Goal: Task Accomplishment & Management: Use online tool/utility

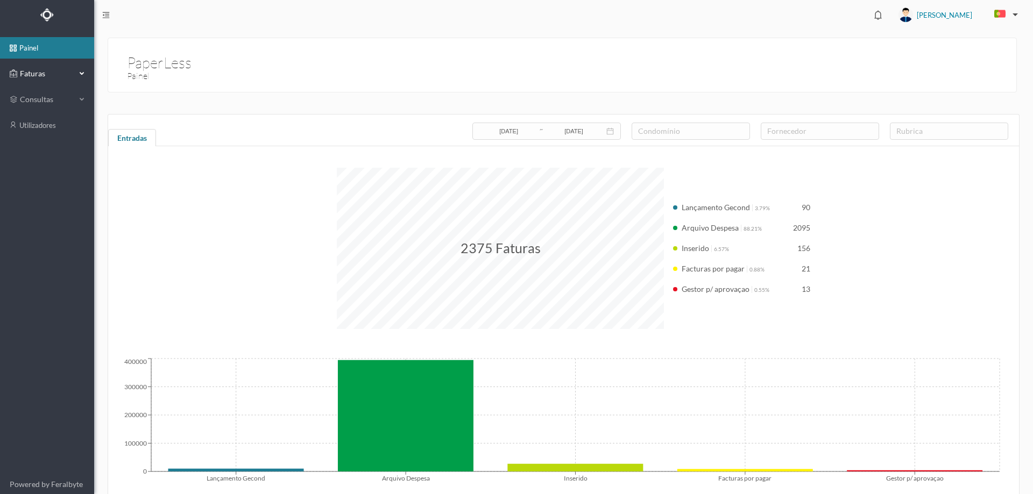
click at [44, 68] on span "Faturas" at bounding box center [46, 73] width 59 height 11
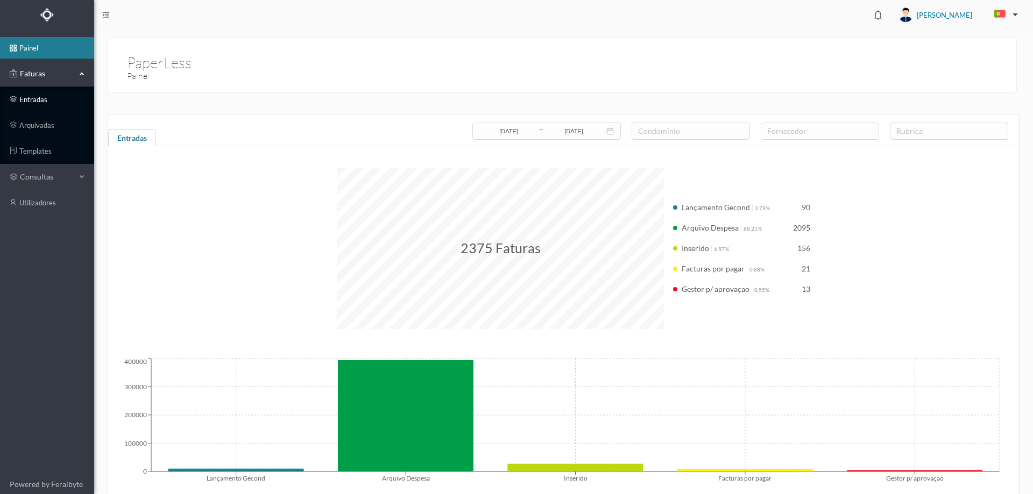
click at [50, 96] on link "entradas" at bounding box center [47, 100] width 94 height 22
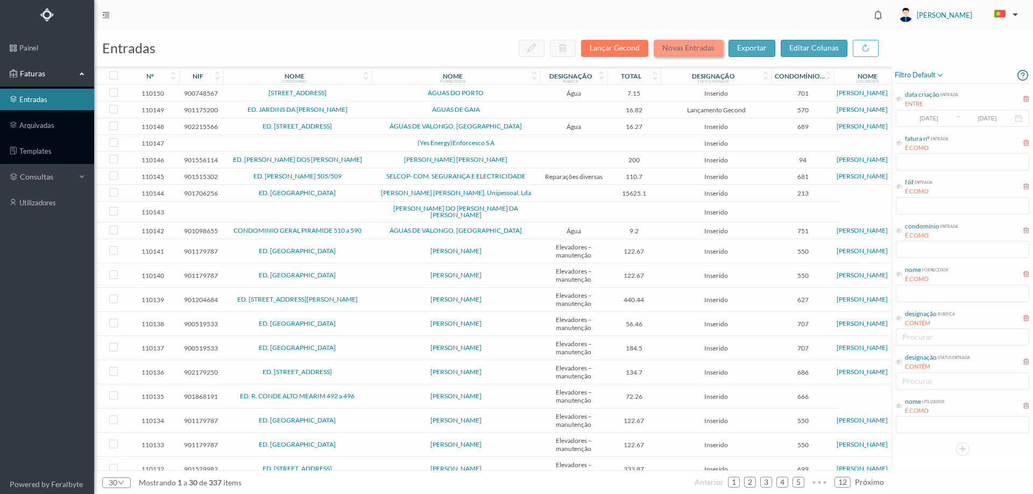
click at [692, 49] on button "Novas Entradas" at bounding box center [688, 48] width 69 height 17
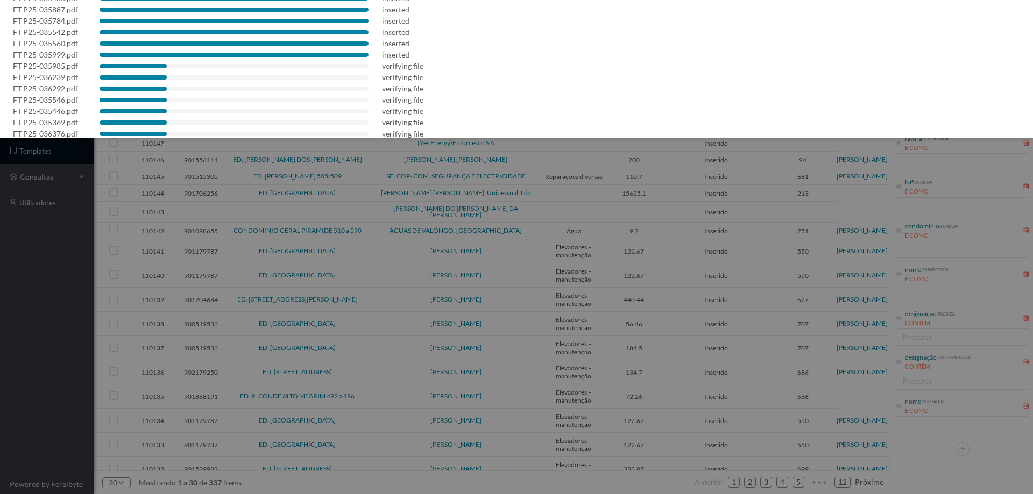
scroll to position [404, 0]
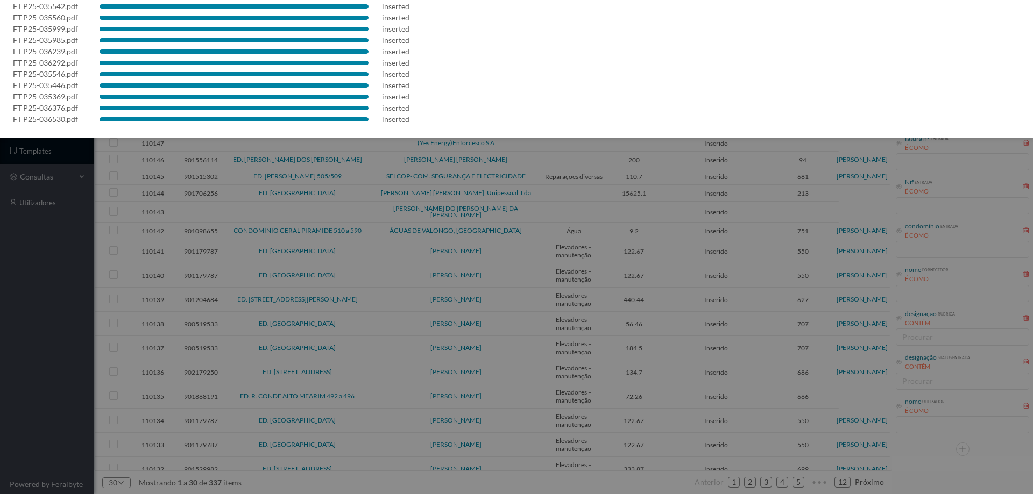
drag, startPoint x: 76, startPoint y: 323, endPoint x: 77, endPoint y: 317, distance: 5.5
click at [76, 323] on div at bounding box center [516, 247] width 1033 height 494
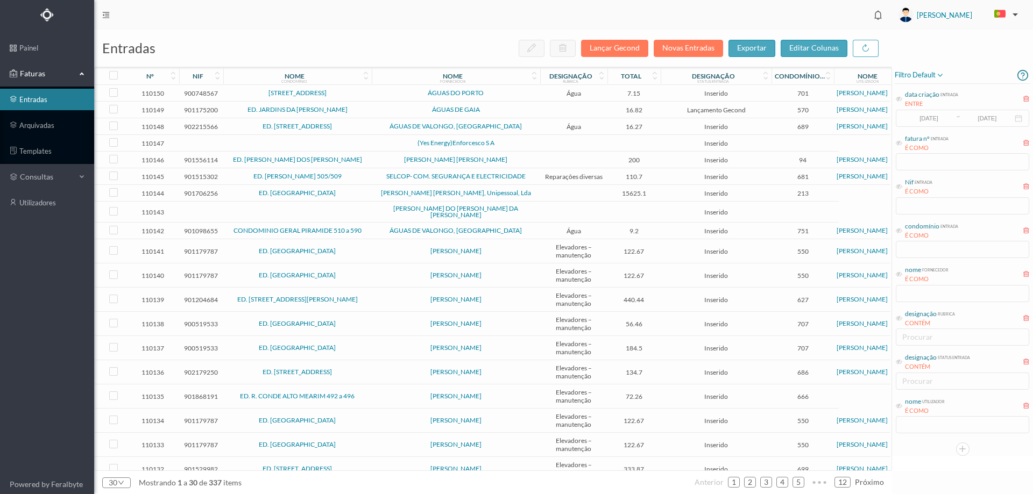
scroll to position [0, 0]
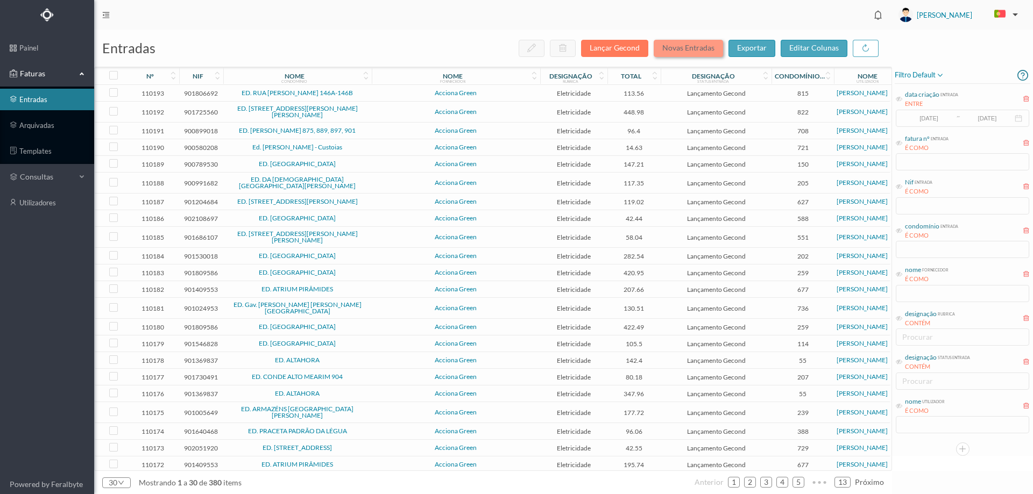
click at [677, 44] on button "Novas Entradas" at bounding box center [688, 48] width 69 height 17
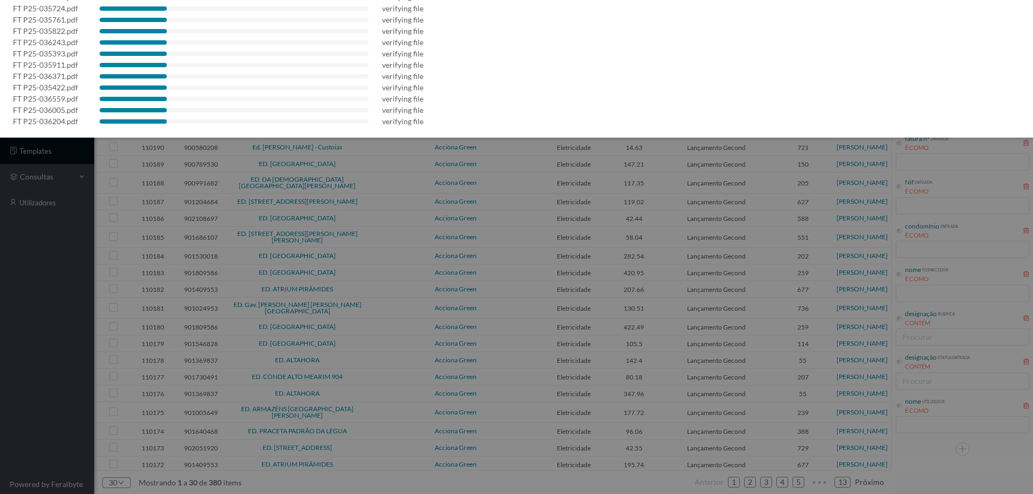
scroll to position [483, 0]
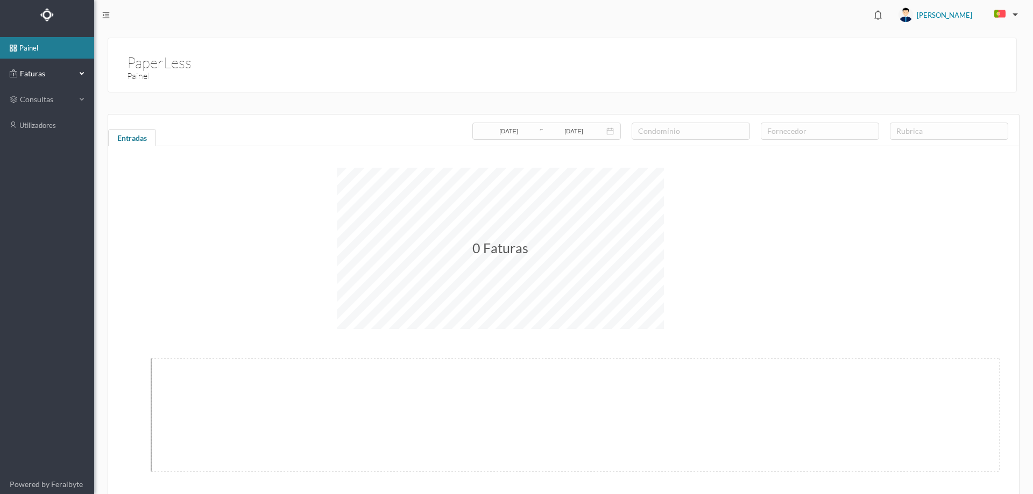
click at [50, 77] on span "Faturas" at bounding box center [46, 73] width 59 height 11
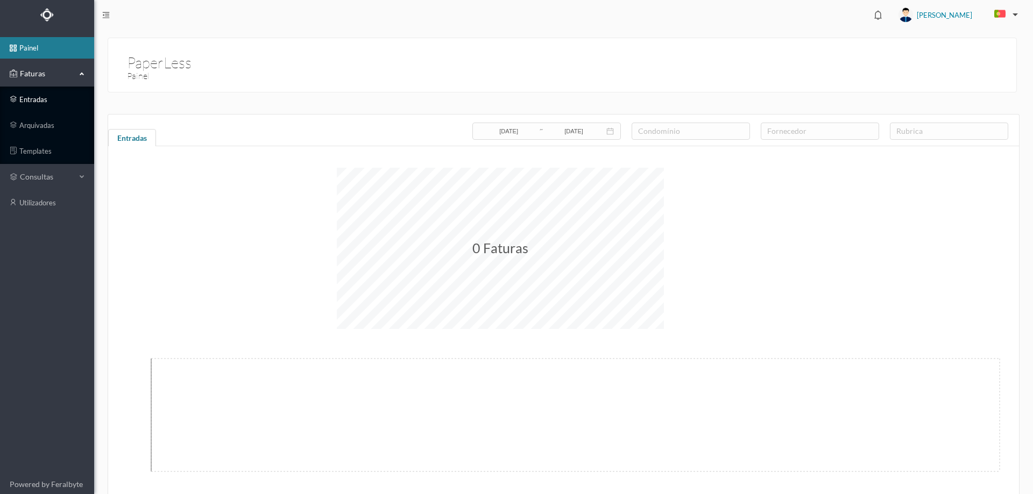
click at [48, 101] on link "entradas" at bounding box center [47, 100] width 94 height 22
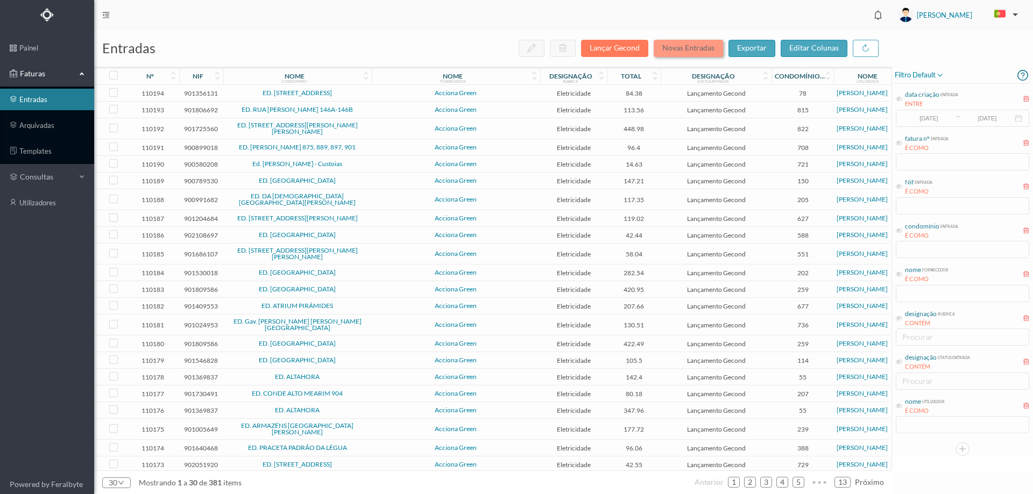
click at [677, 51] on button "Novas Entradas" at bounding box center [688, 48] width 69 height 17
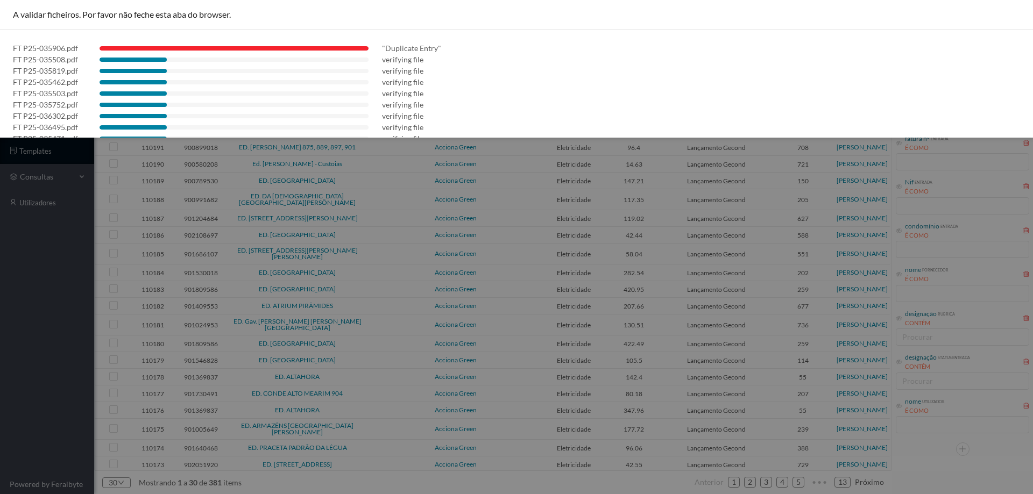
click at [35, 316] on div at bounding box center [516, 247] width 1033 height 494
